Goal: Communication & Community: Answer question/provide support

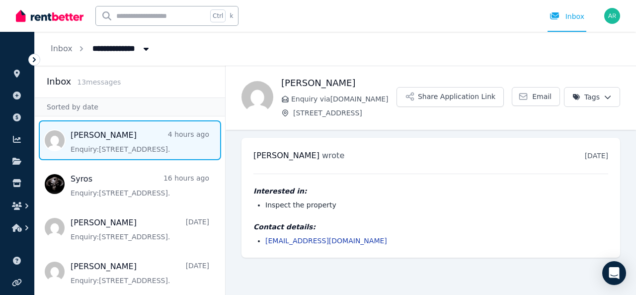
click at [84, 135] on span "Message list" at bounding box center [130, 140] width 190 height 40
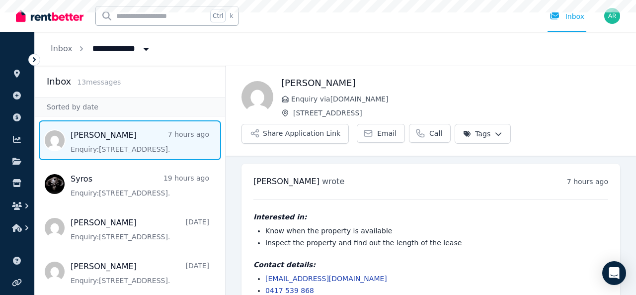
scroll to position [20, 0]
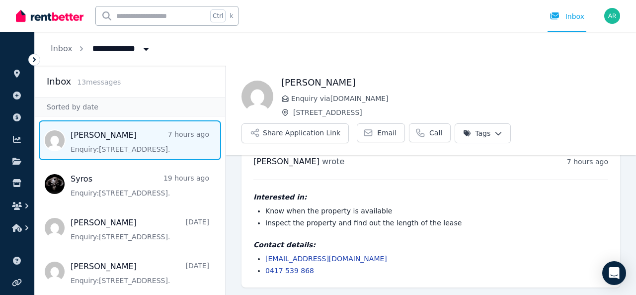
click at [118, 85] on div "Inbox 13 message s" at bounding box center [130, 82] width 166 height 14
click at [102, 85] on span "13 message s" at bounding box center [99, 82] width 44 height 8
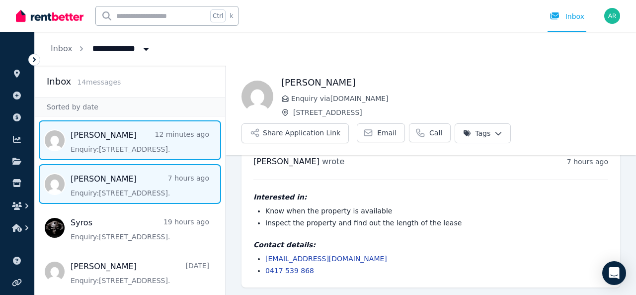
click at [110, 143] on span "Message list" at bounding box center [130, 140] width 190 height 40
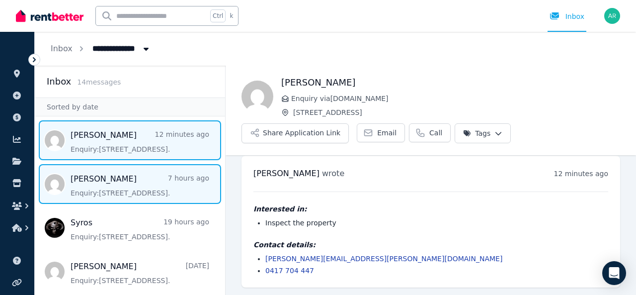
click at [115, 184] on span "Message list" at bounding box center [130, 184] width 190 height 40
